Goal: Task Accomplishment & Management: Complete application form

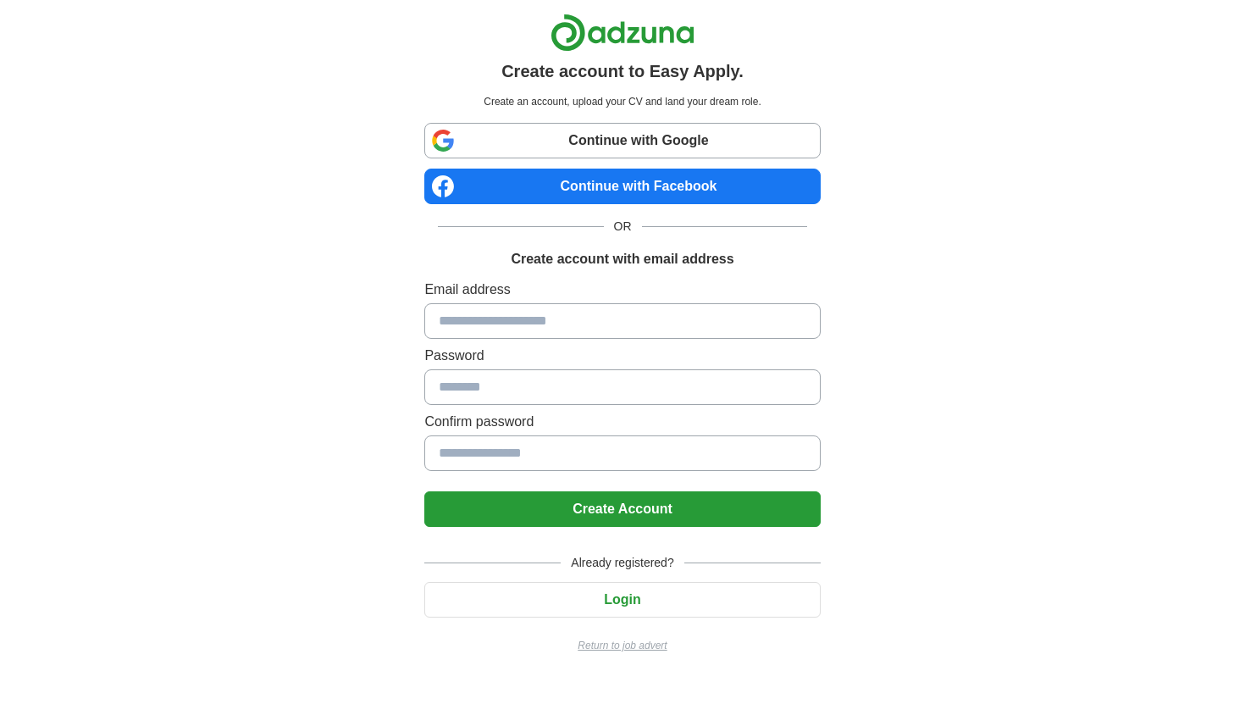
click at [555, 329] on input at bounding box center [621, 321] width 395 height 36
type input "**********"
type input "*********"
click at [693, 491] on button "Create Account" at bounding box center [621, 509] width 395 height 36
